Goal: Check status

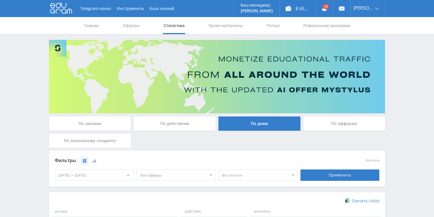
scroll to position [137, 0]
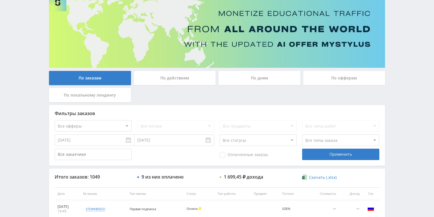
click at [169, 73] on div "По действиям" at bounding box center [175, 78] width 82 height 14
click at [0, 0] on input "По действиям" at bounding box center [0, 0] width 0 height 0
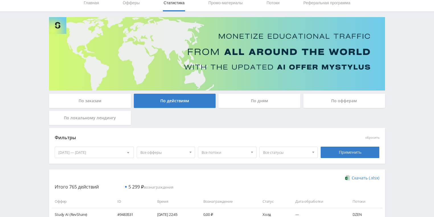
click at [260, 99] on div "По дням" at bounding box center [260, 101] width 82 height 14
click at [0, 0] on input "По дням" at bounding box center [0, 0] width 0 height 0
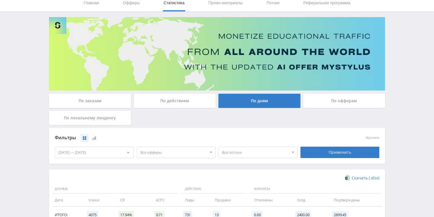
scroll to position [114, 0]
